Goal: Find specific page/section: Find specific page/section

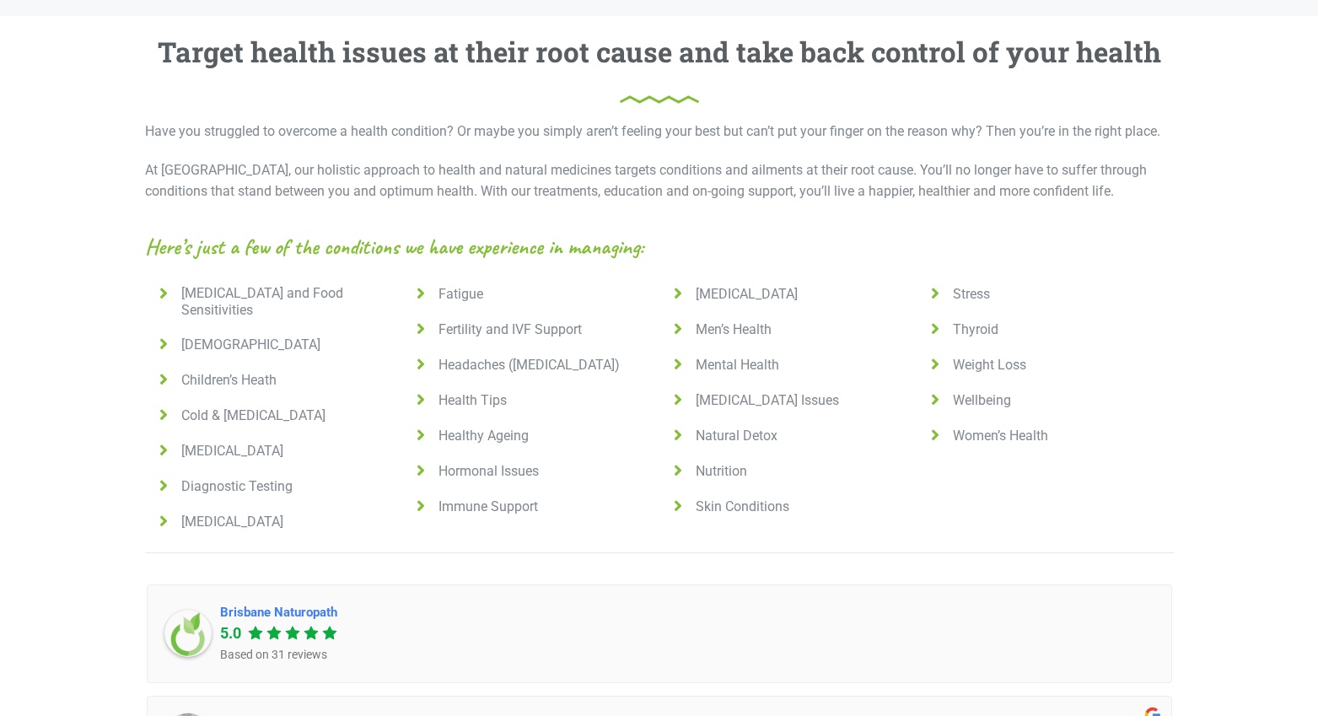
scroll to position [1349, 0]
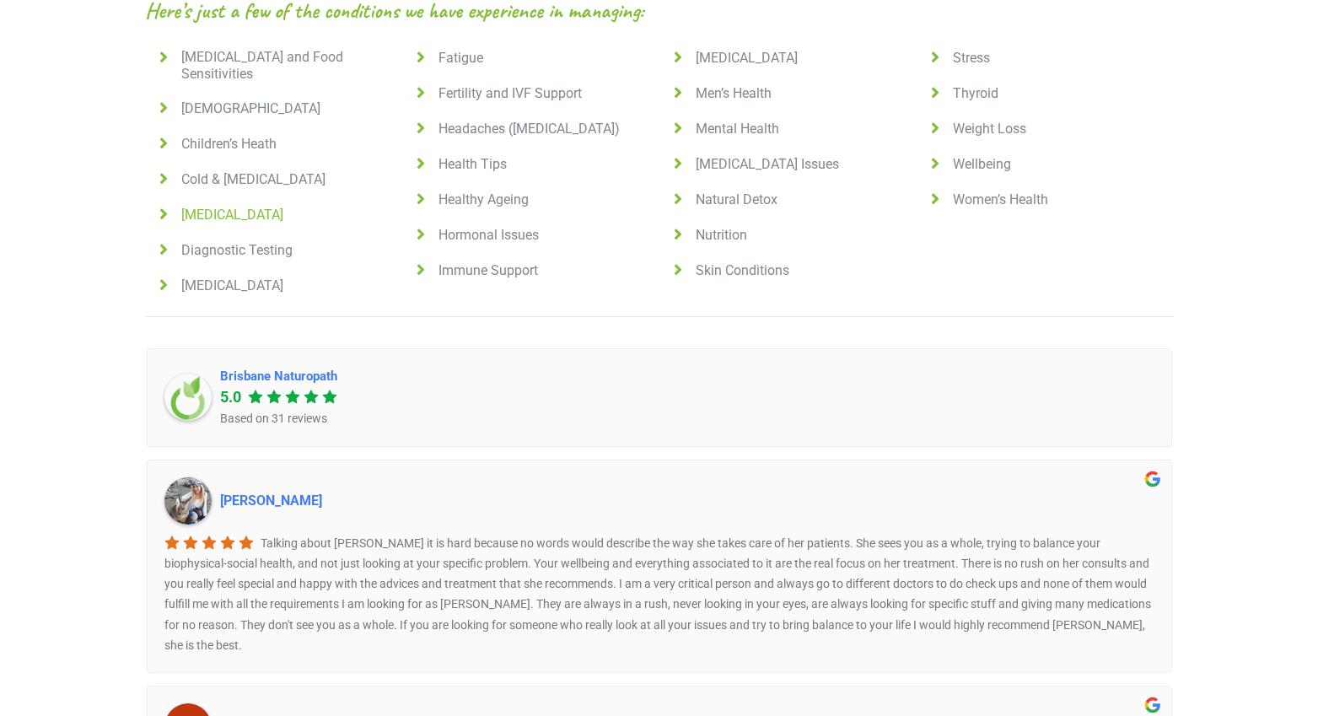
click at [163, 206] on icon at bounding box center [163, 214] width 21 height 17
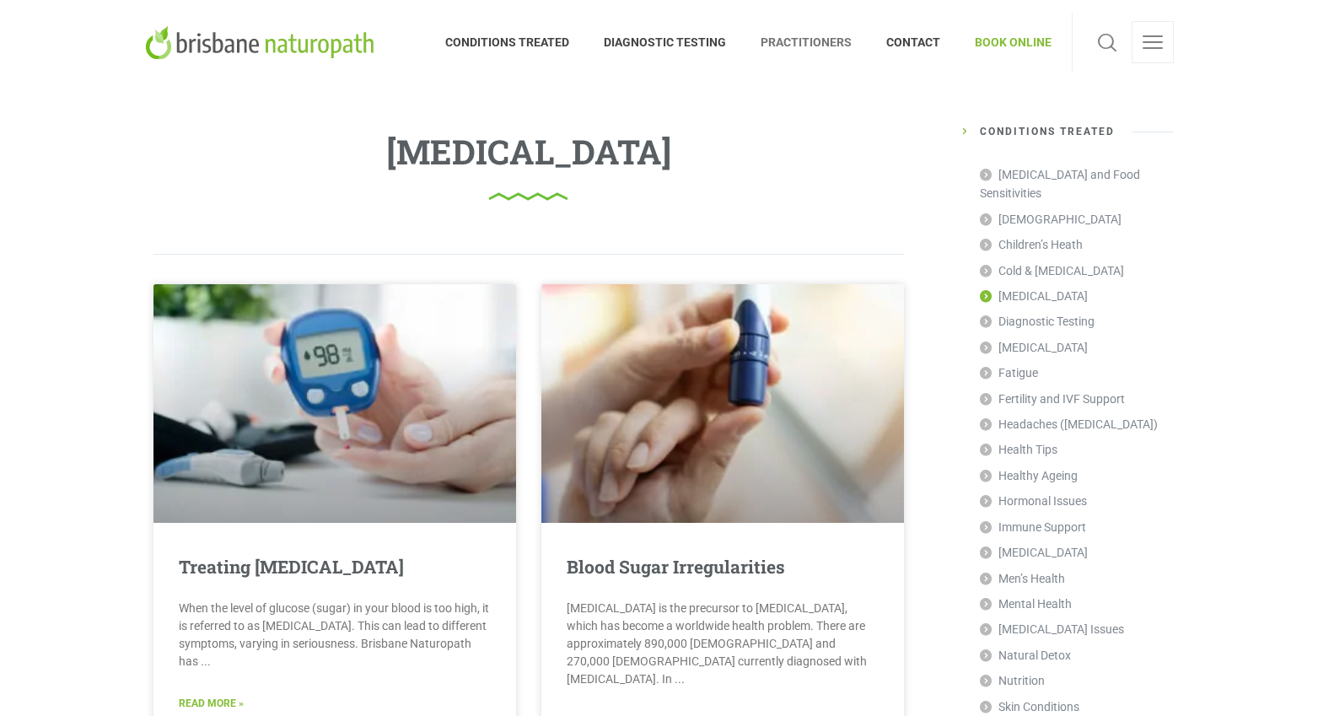
click at [849, 47] on span "PRACTITIONERS" at bounding box center [807, 42] width 126 height 27
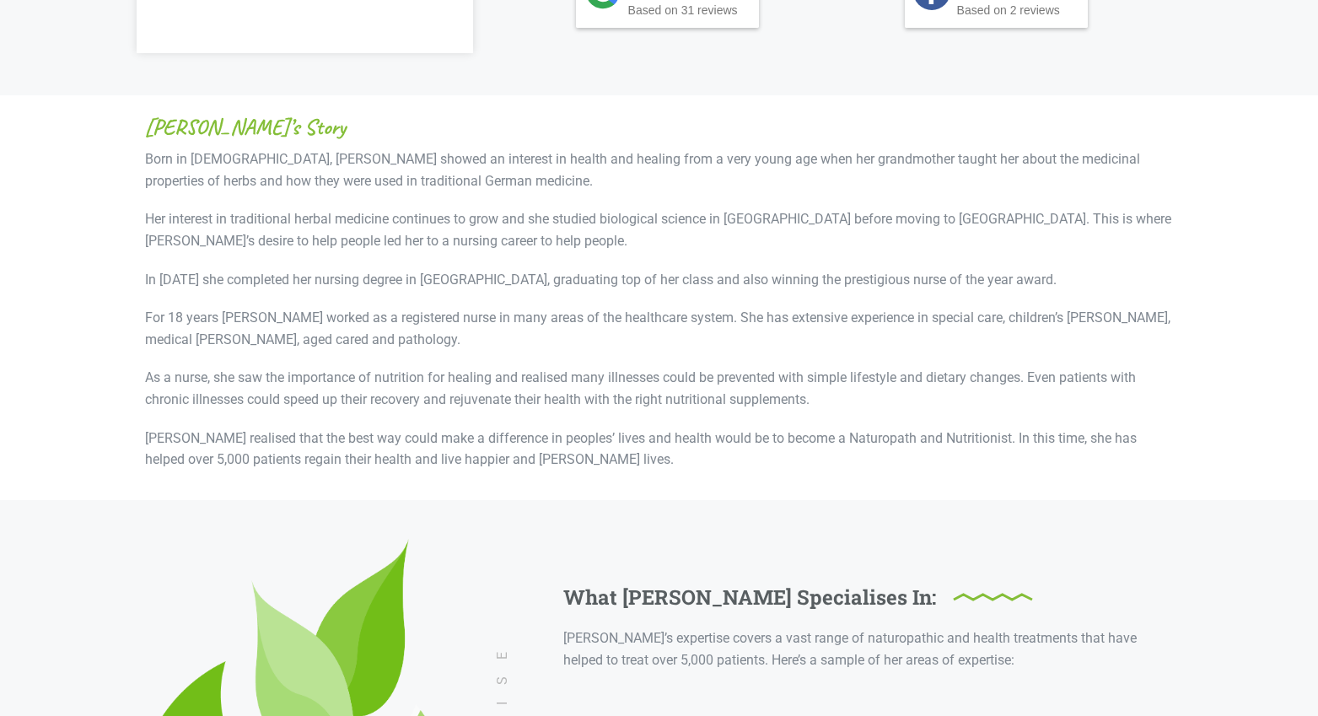
scroll to position [1265, 0]
